Goal: Book appointment/travel/reservation

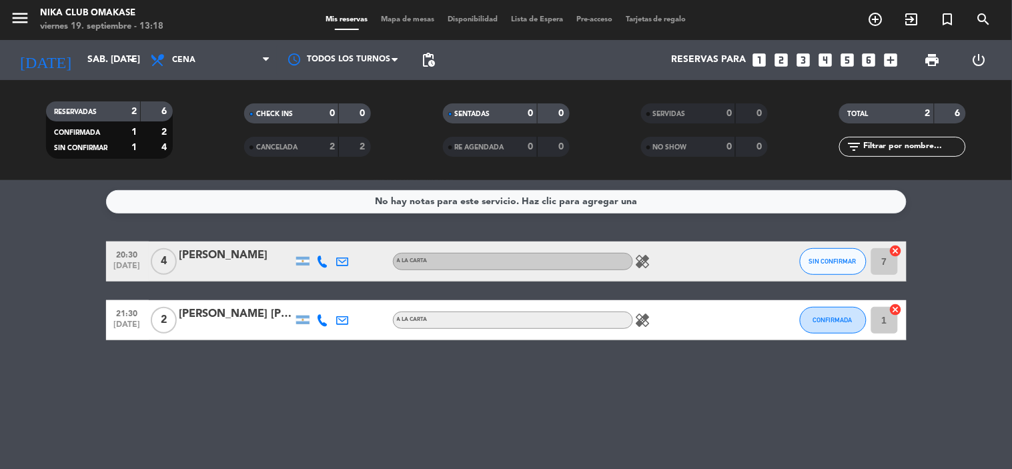
click at [777, 61] on icon "looks_two" at bounding box center [780, 59] width 17 height 17
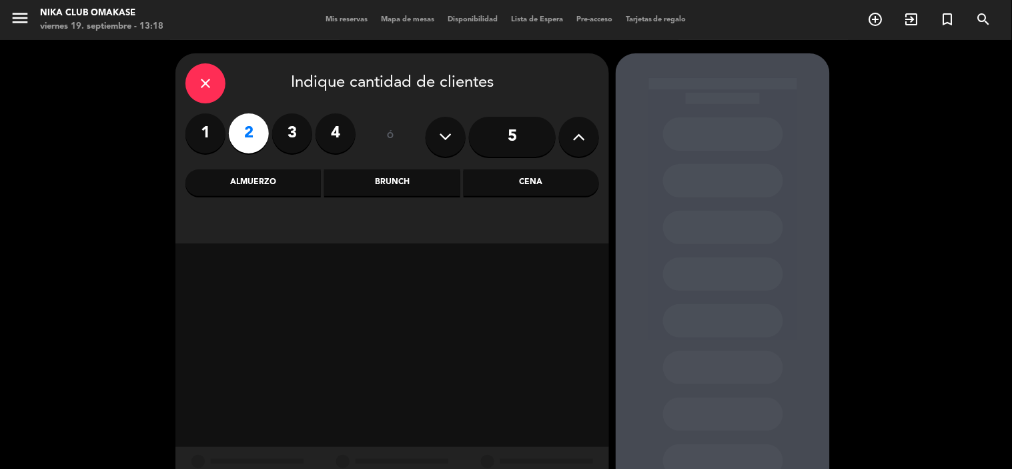
click at [509, 183] on div "Cena" at bounding box center [531, 182] width 135 height 27
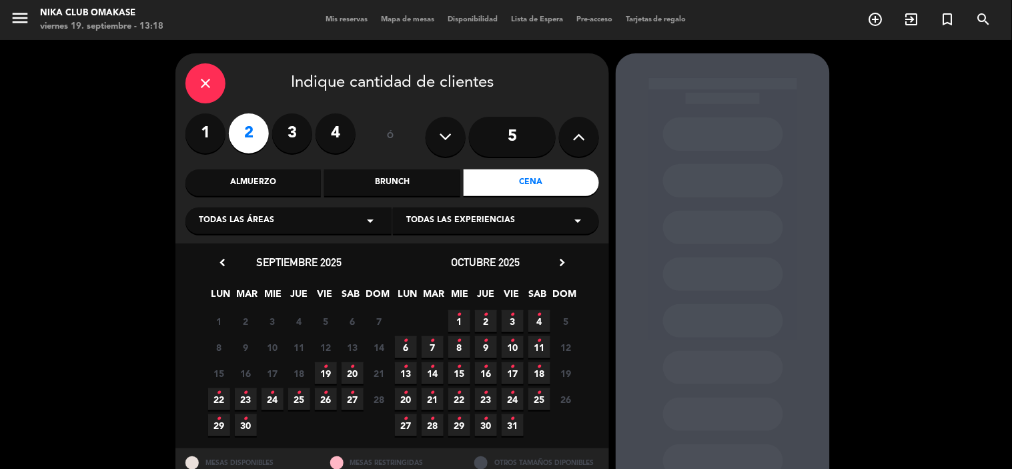
click at [331, 373] on span "19 •" at bounding box center [326, 373] width 22 height 22
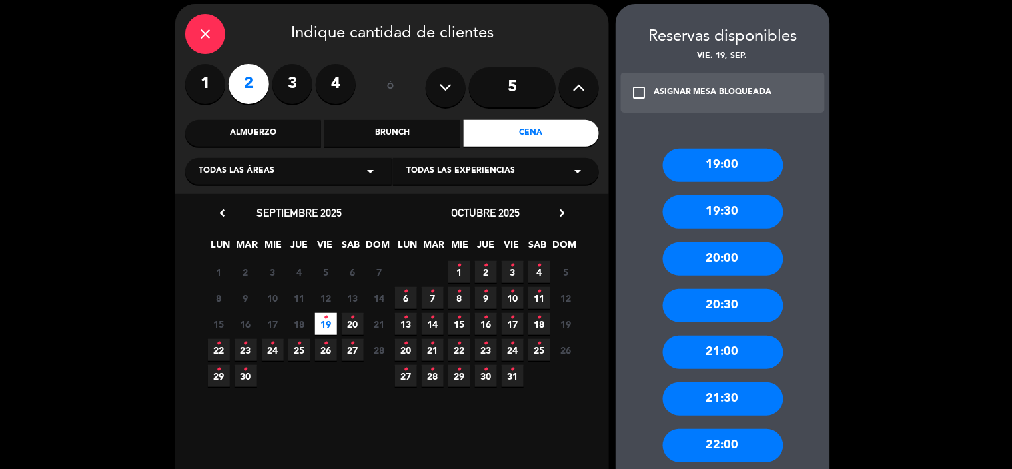
click at [762, 394] on div "21:30" at bounding box center [723, 398] width 120 height 33
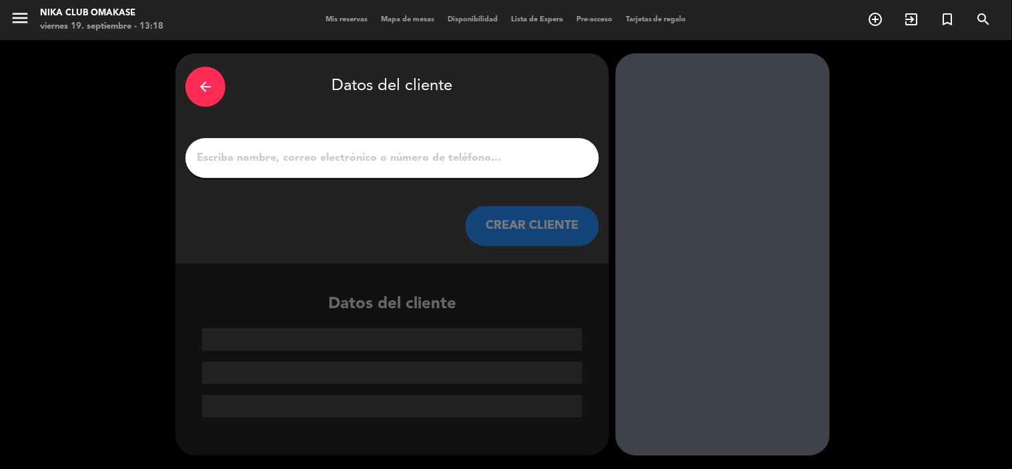
click at [528, 158] on input "1" at bounding box center [392, 158] width 394 height 19
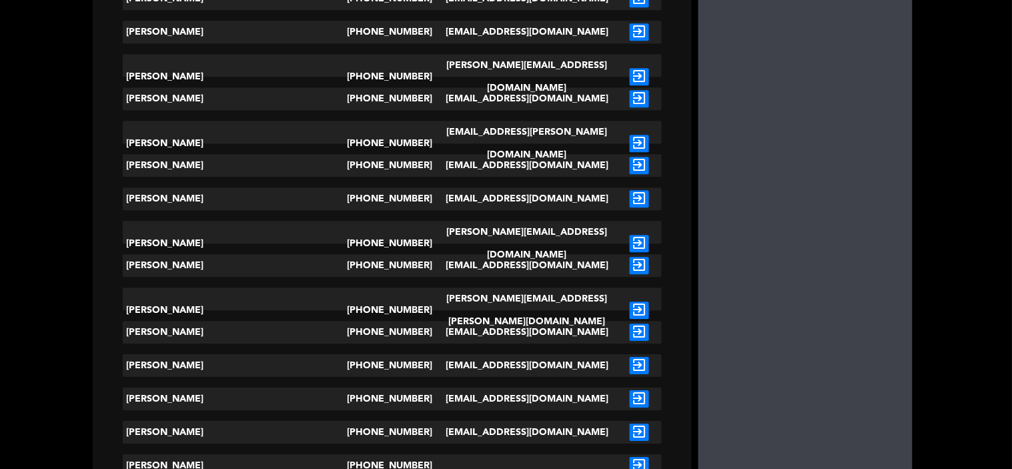
scroll to position [889, 0]
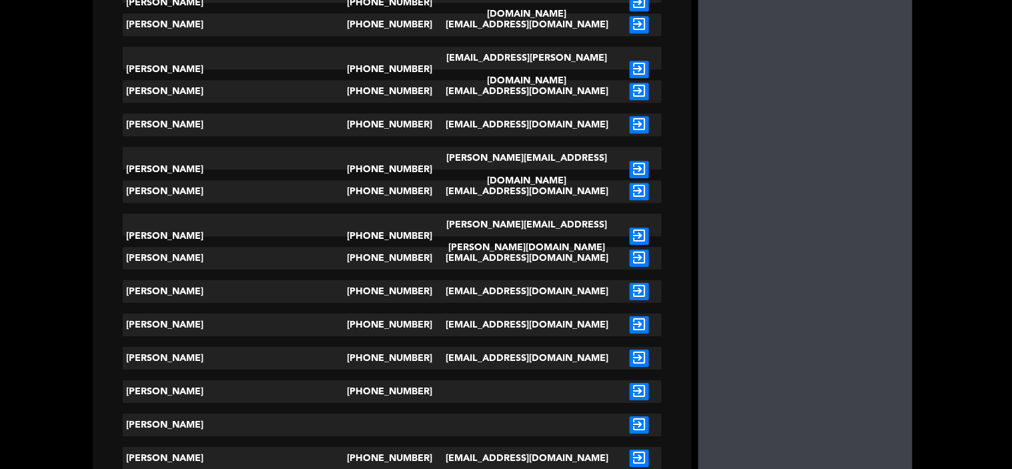
type input "agus"
click at [630, 388] on icon "exit_to_app" at bounding box center [639, 391] width 19 height 17
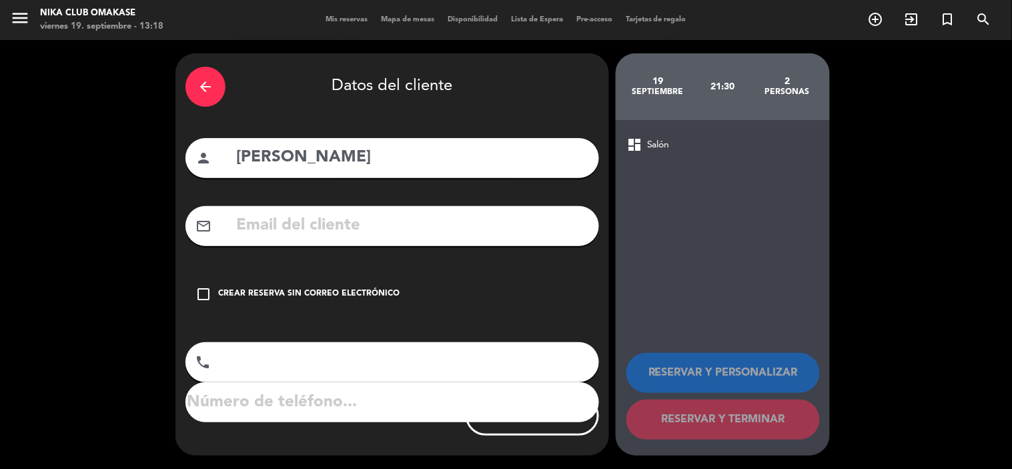
type input "[PHONE_NUMBER]"
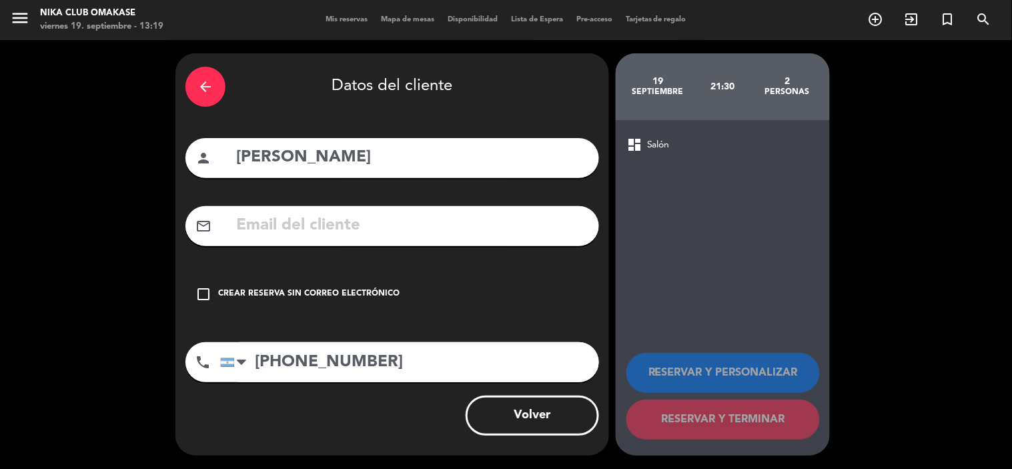
click at [210, 288] on icon "check_box_outline_blank" at bounding box center [203, 294] width 16 height 16
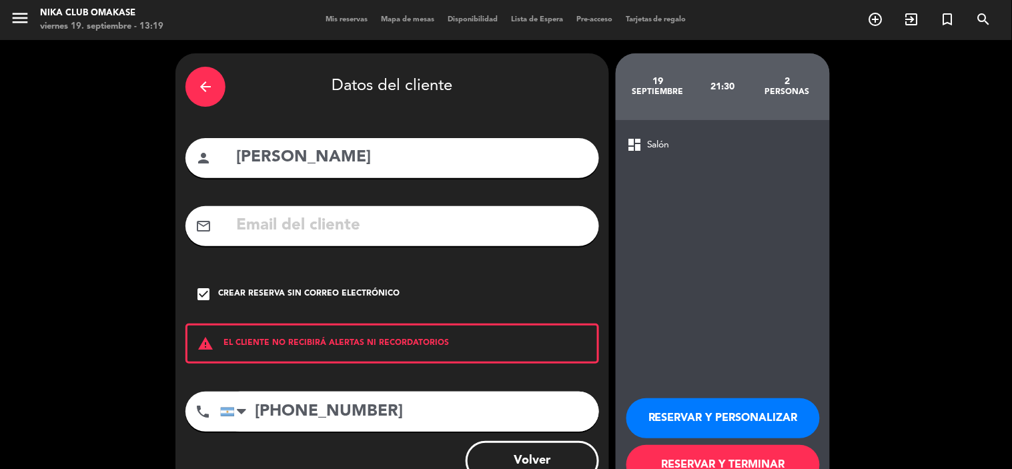
click at [678, 410] on button "RESERVAR Y PERSONALIZAR" at bounding box center [722, 418] width 193 height 40
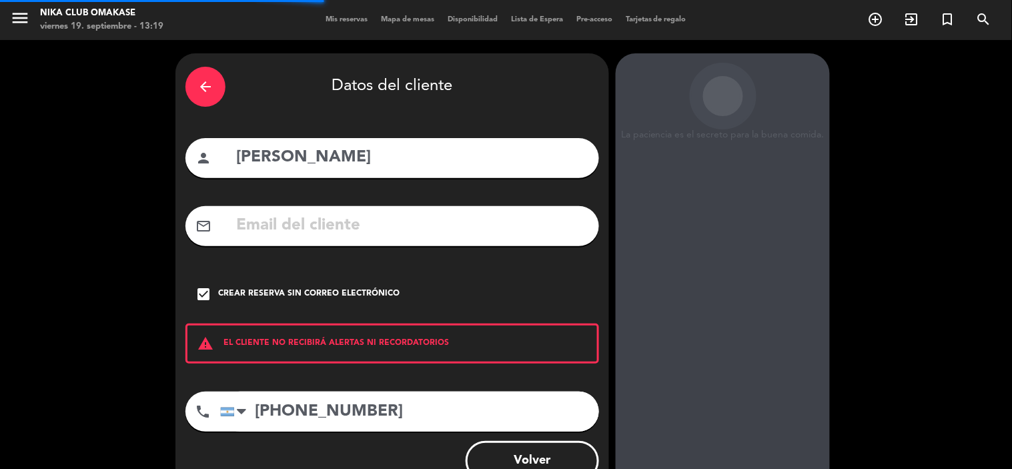
scroll to position [53, 0]
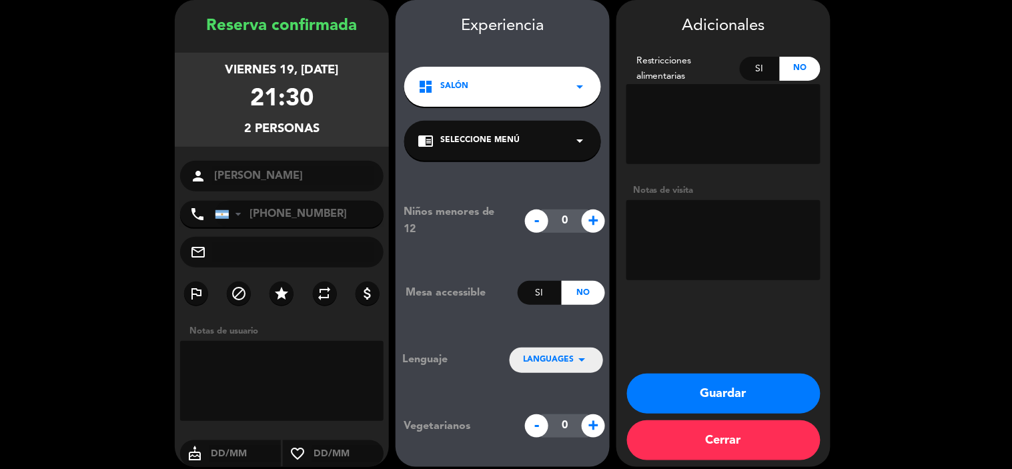
click at [726, 389] on button "Guardar" at bounding box center [723, 393] width 193 height 40
